Goal: Task Accomplishment & Management: Complete application form

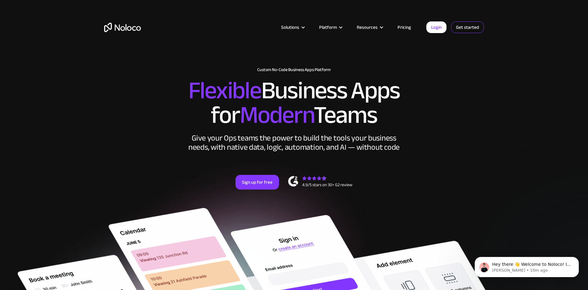
click at [0, 0] on link "Get started" at bounding box center [0, 0] width 0 height 0
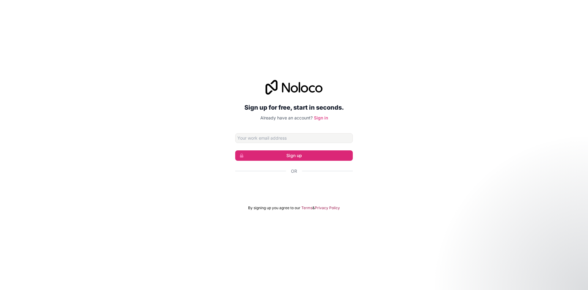
click at [271, 185] on div "Über Google anmelden. Wird in neuem Tab geöffnet." at bounding box center [294, 187] width 118 height 13
click at [286, 183] on div "Über Google anmelden. Wird in neuem Tab geöffnet." at bounding box center [294, 187] width 118 height 13
click at [289, 184] on div "Über Google anmelden. Wird in neuem Tab geöffnet." at bounding box center [294, 187] width 118 height 13
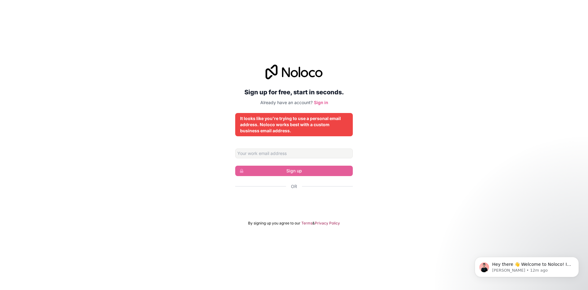
click at [297, 199] on div "Über Google anmelden. Wird in neuem Tab geöffnet." at bounding box center [294, 202] width 118 height 13
click at [576, 257] on icon "Dismiss notification" at bounding box center [577, 258] width 3 height 3
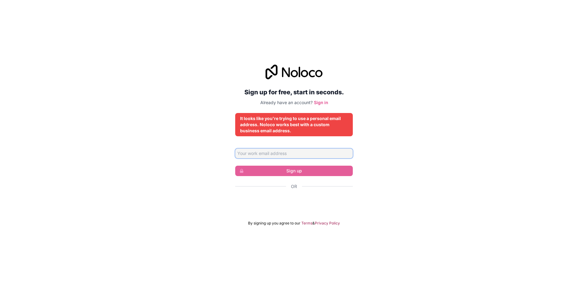
click at [273, 152] on input "Email address" at bounding box center [294, 154] width 118 height 10
